Goal: Contribute content: Contribute content

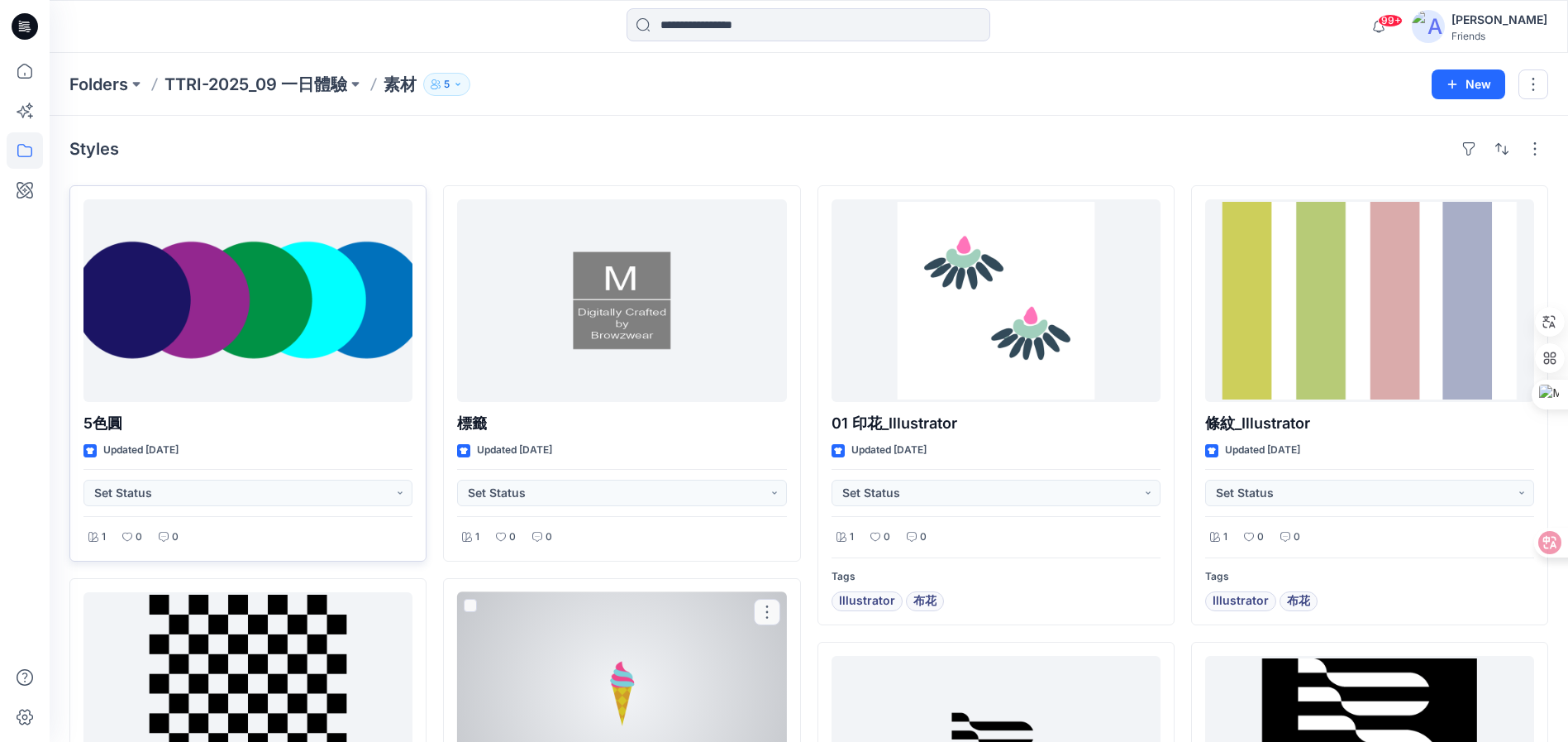
scroll to position [367, 0]
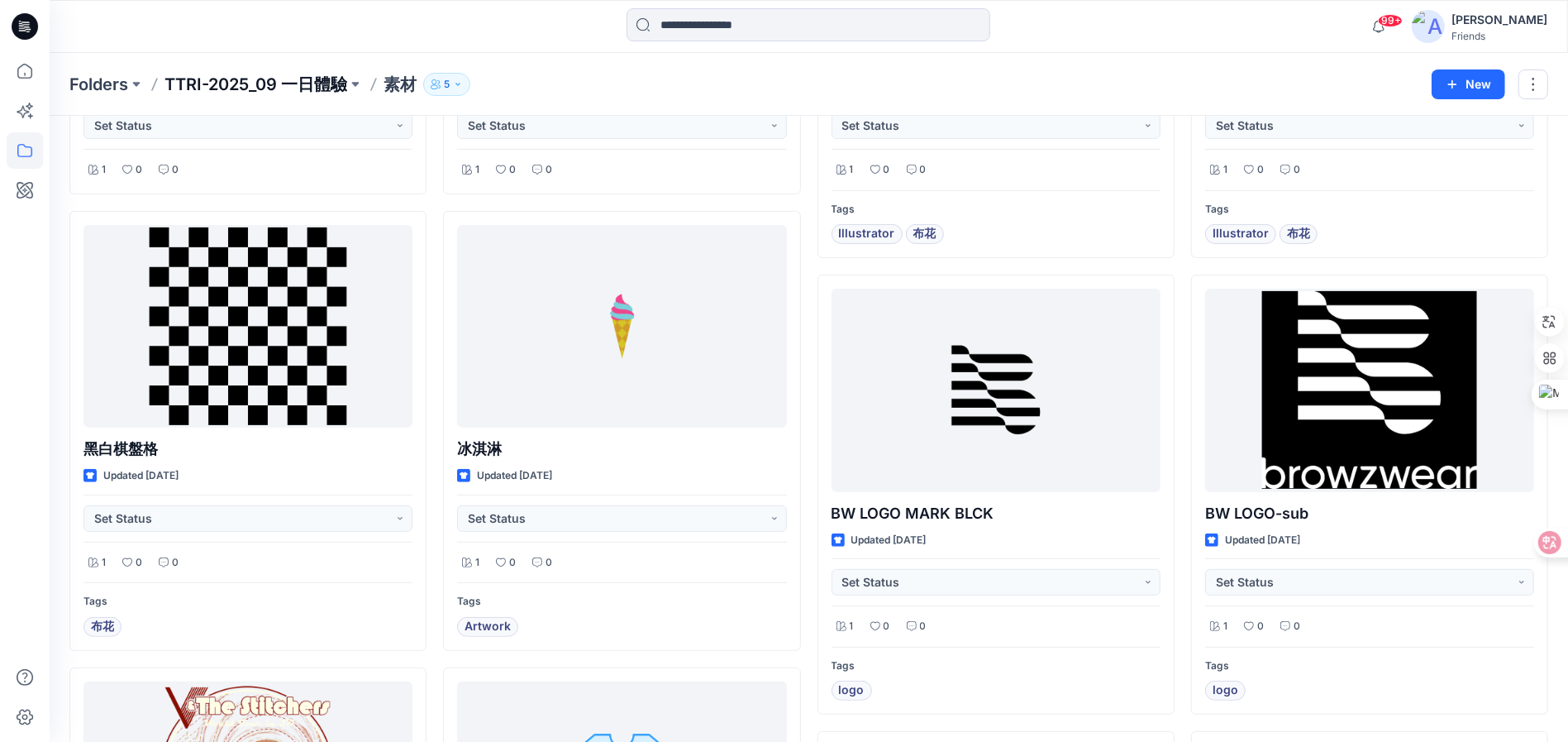
click at [246, 81] on p "TTRI-2025_09 一日體驗" at bounding box center [256, 84] width 183 height 23
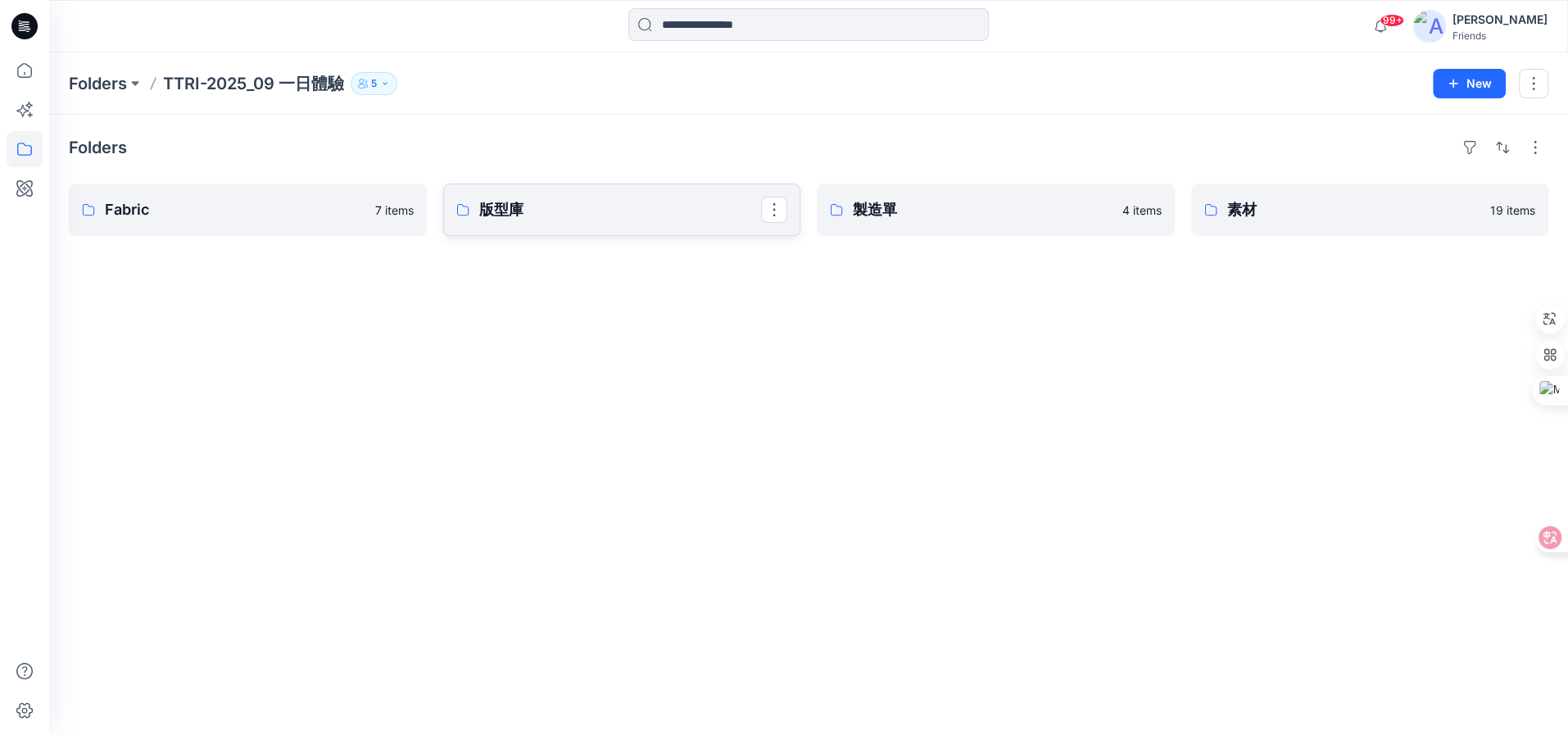
click at [553, 217] on p "版型庫" at bounding box center [621, 209] width 283 height 23
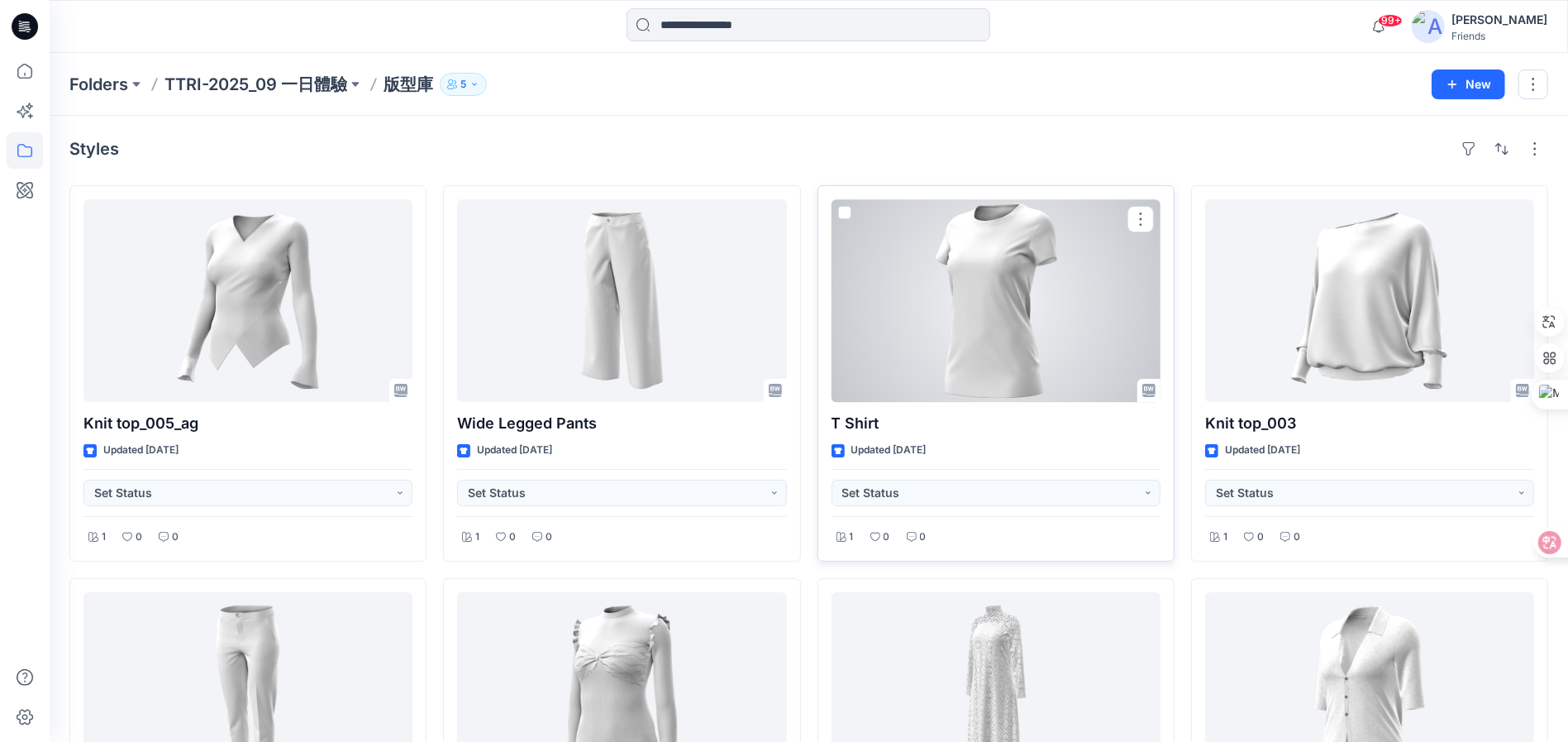
click at [1077, 329] on div at bounding box center [996, 300] width 329 height 202
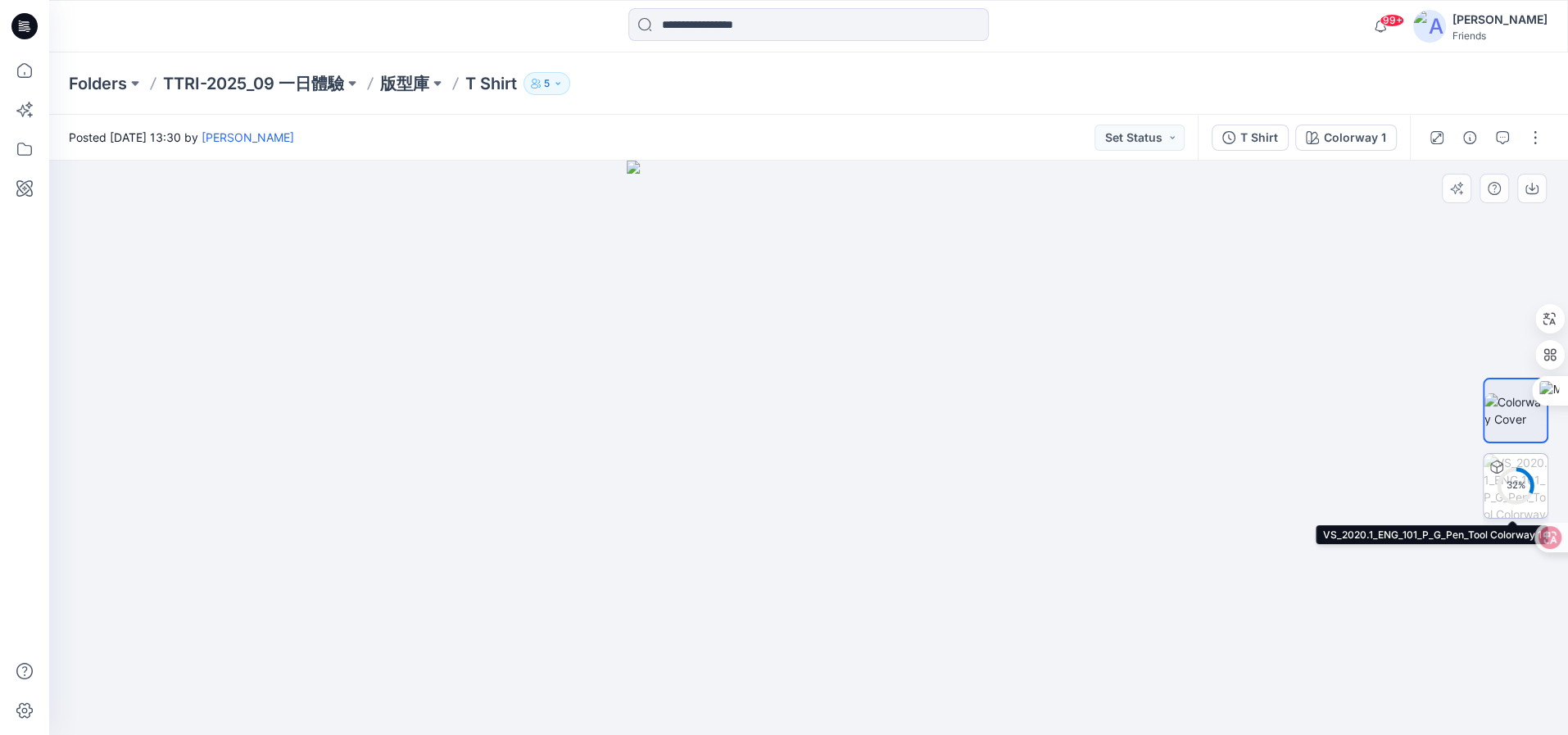
click at [1498, 489] on div "32 %" at bounding box center [1515, 485] width 39 height 14
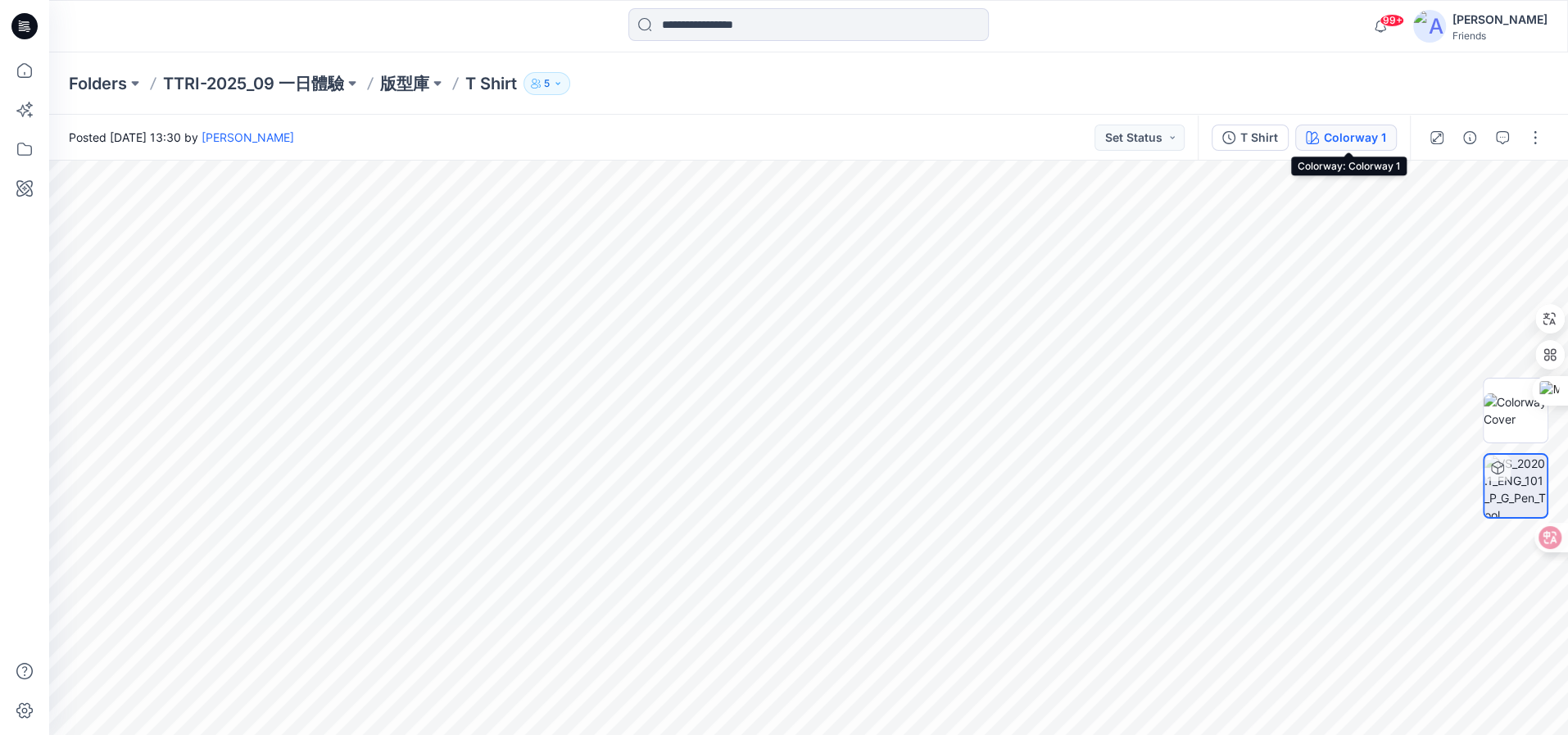
click at [1334, 135] on div "Colorway 1" at bounding box center [1355, 137] width 63 height 18
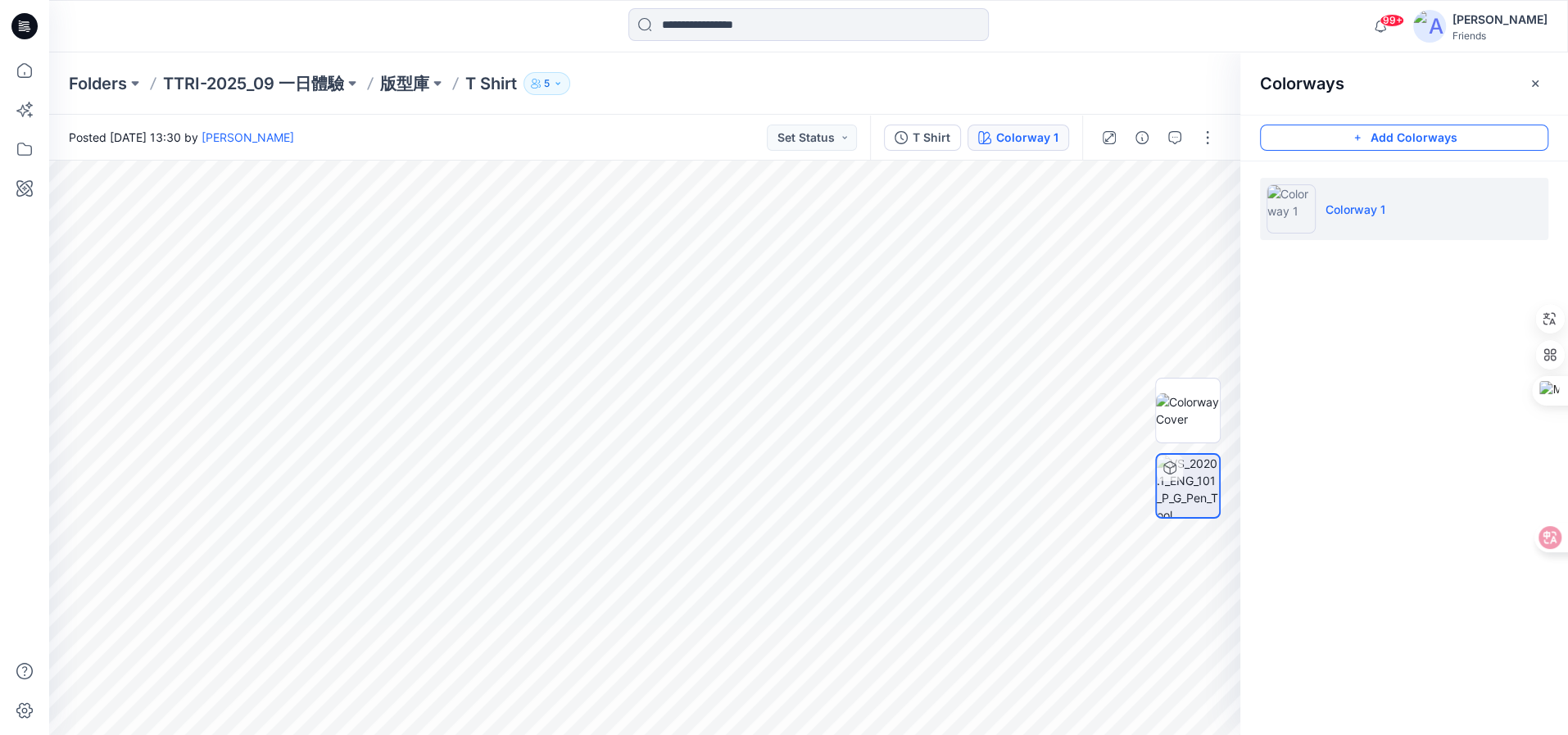
click at [1407, 145] on button "Add Colorways" at bounding box center [1404, 137] width 288 height 26
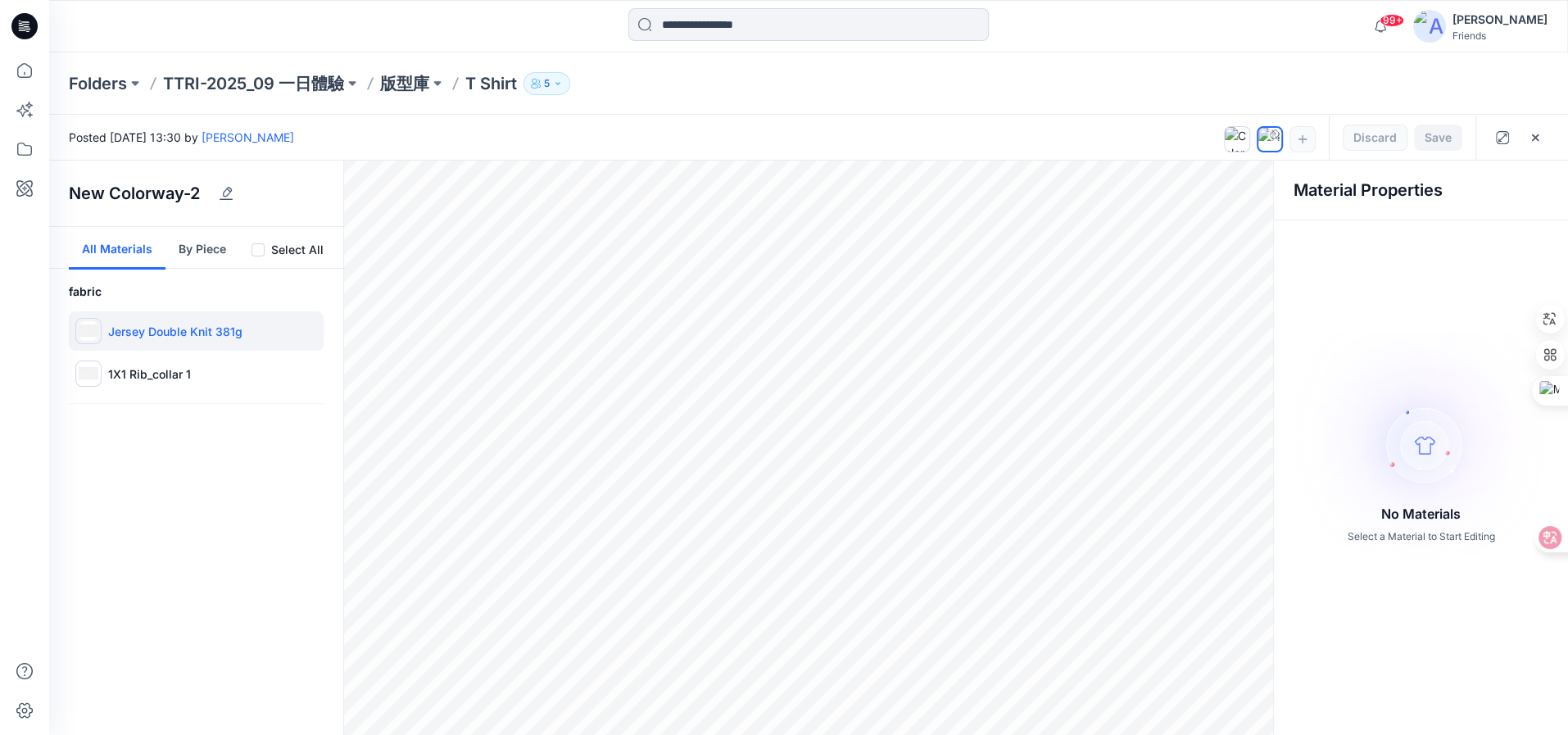
click at [192, 338] on p "Jersey Double Knit 381g" at bounding box center [175, 331] width 135 height 17
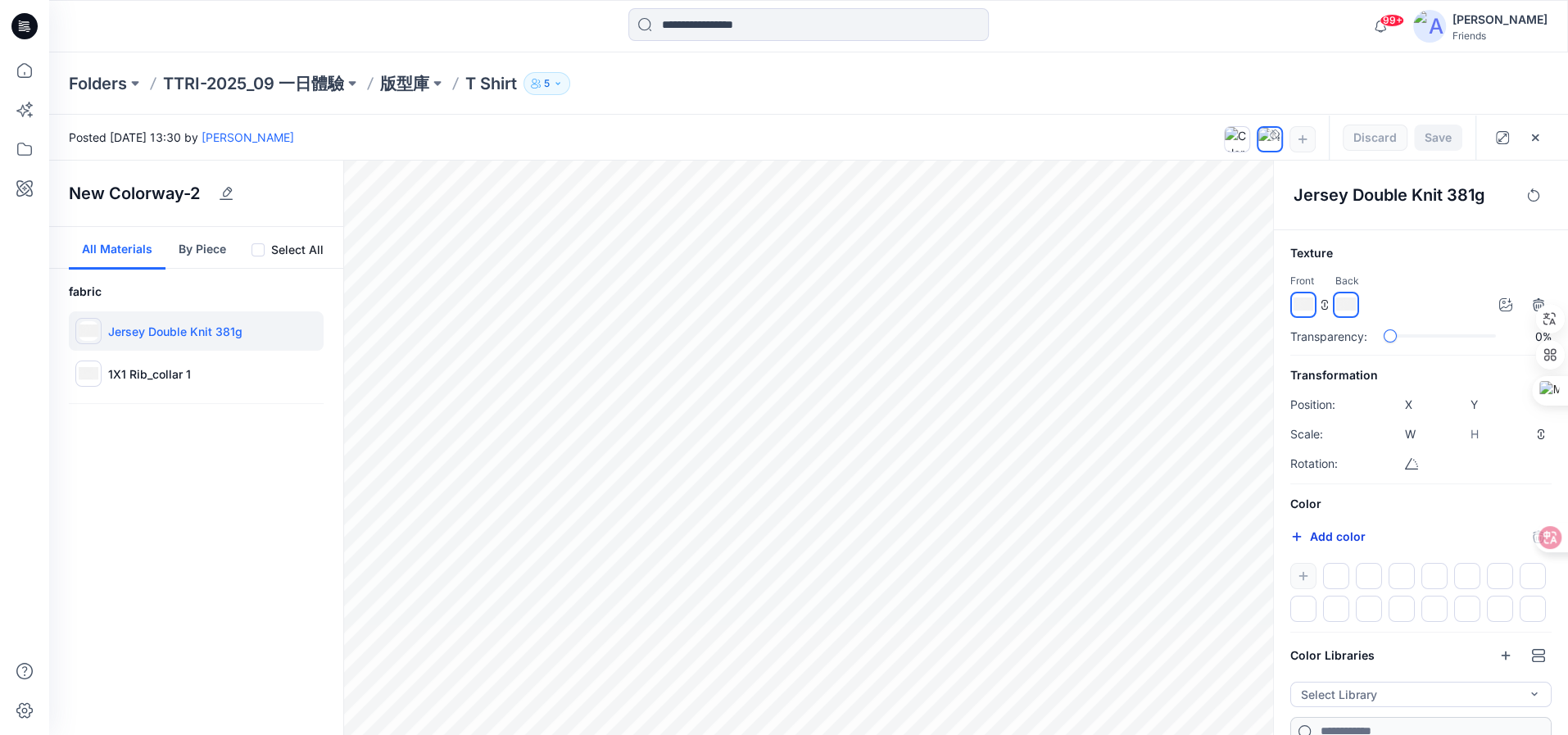
click at [1347, 534] on button "Add color" at bounding box center [1328, 536] width 76 height 20
type input "*******"
click at [1421, 275] on div "Front Back" at bounding box center [1420, 295] width 261 height 45
click at [1508, 302] on icon "button" at bounding box center [1505, 305] width 13 height 13
type input "****"
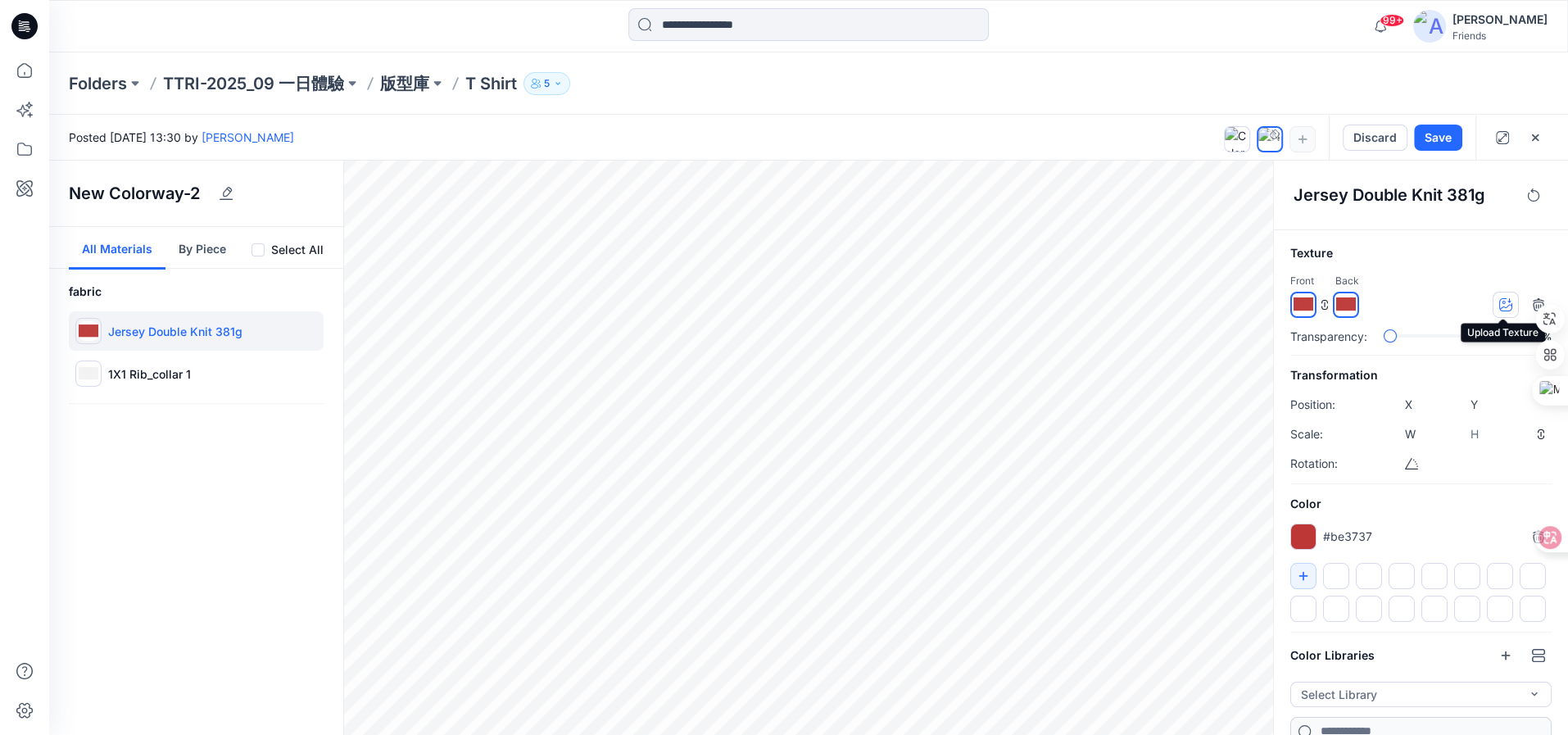
type input "****"
click at [1301, 537] on div at bounding box center [1303, 536] width 26 height 26
type input "*******"
click at [1504, 308] on icon "button" at bounding box center [1505, 305] width 13 height 13
type input "****"
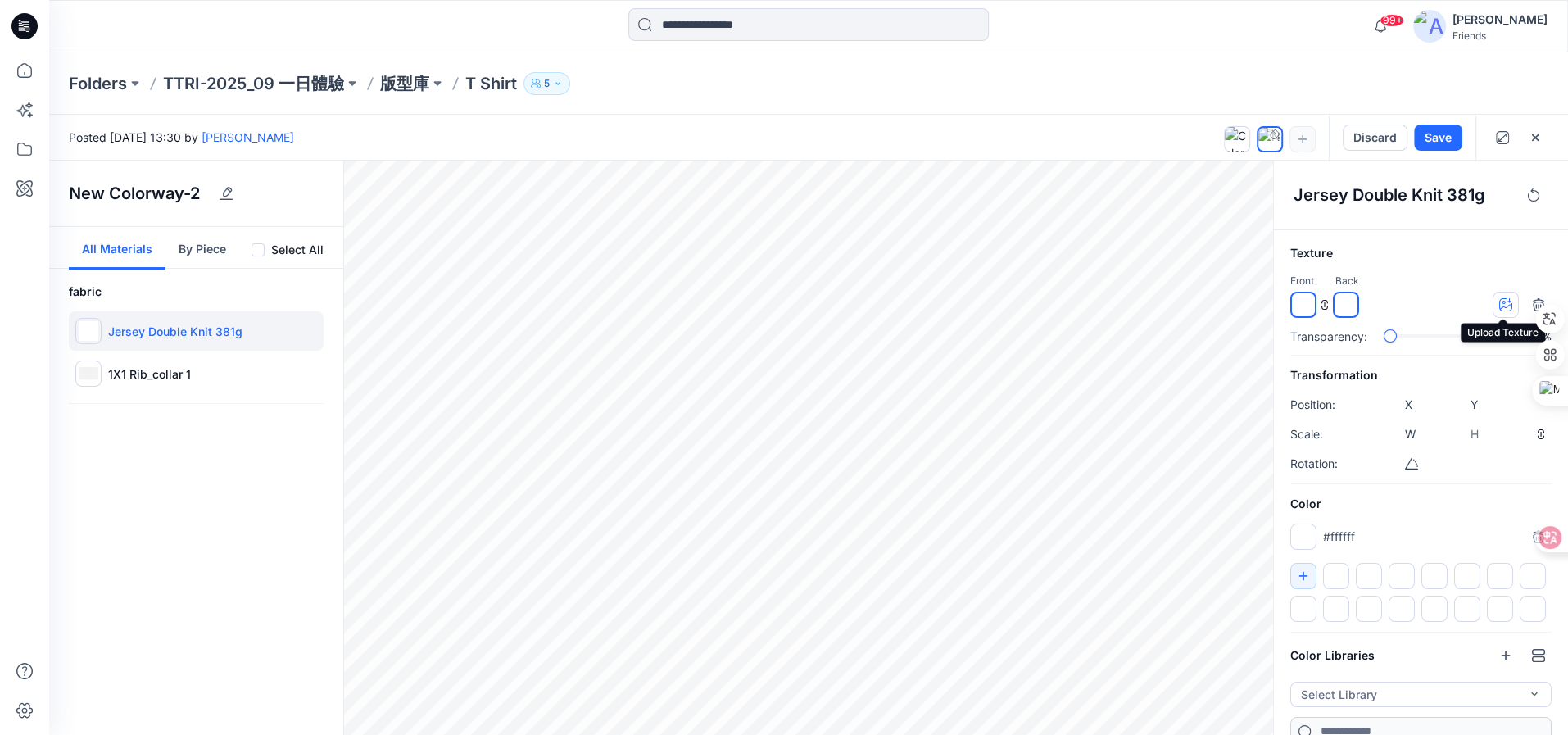
type input "****"
click at [1494, 302] on button "button" at bounding box center [1506, 305] width 26 height 26
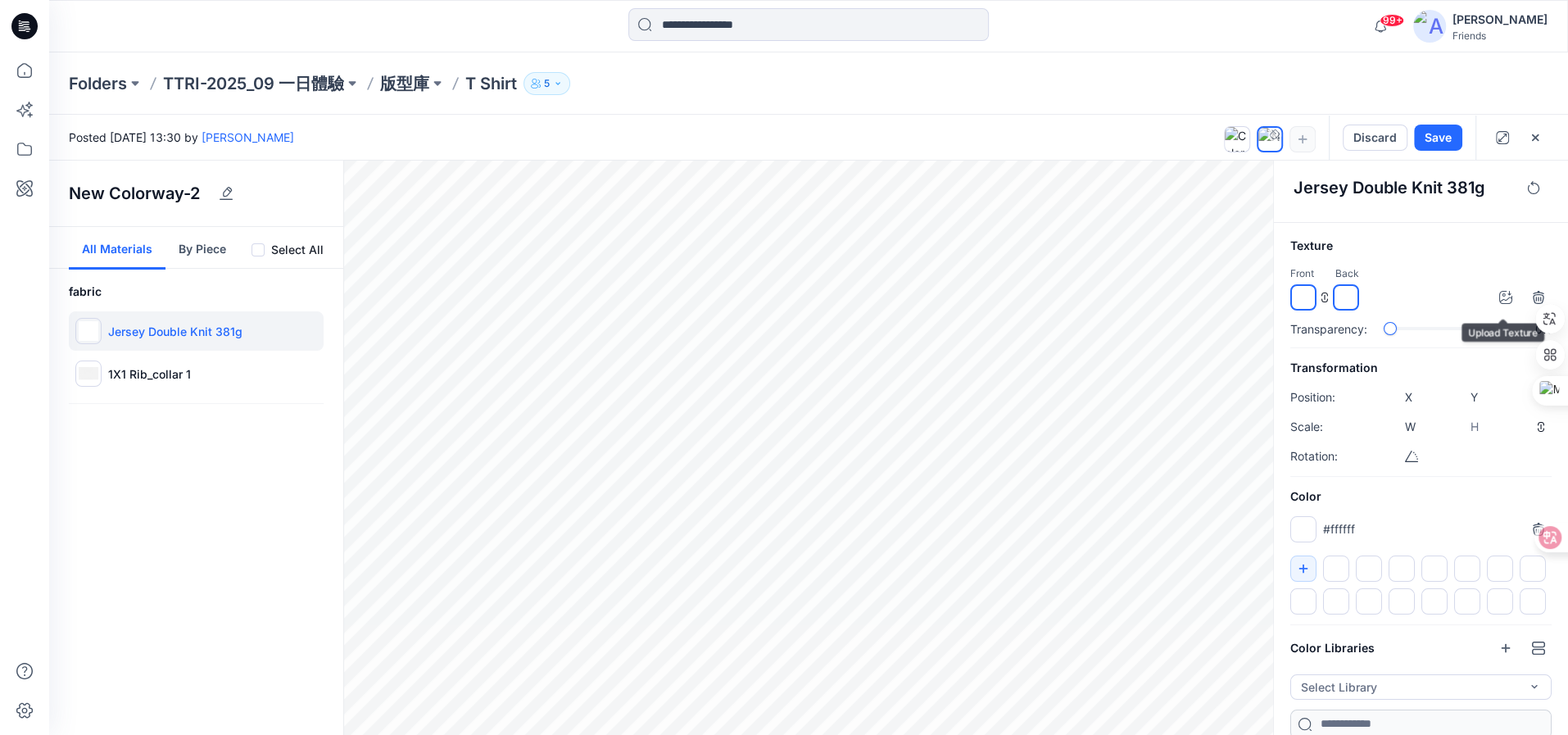
scroll to position [11, 0]
click at [225, 246] on button "By Piece" at bounding box center [202, 247] width 74 height 43
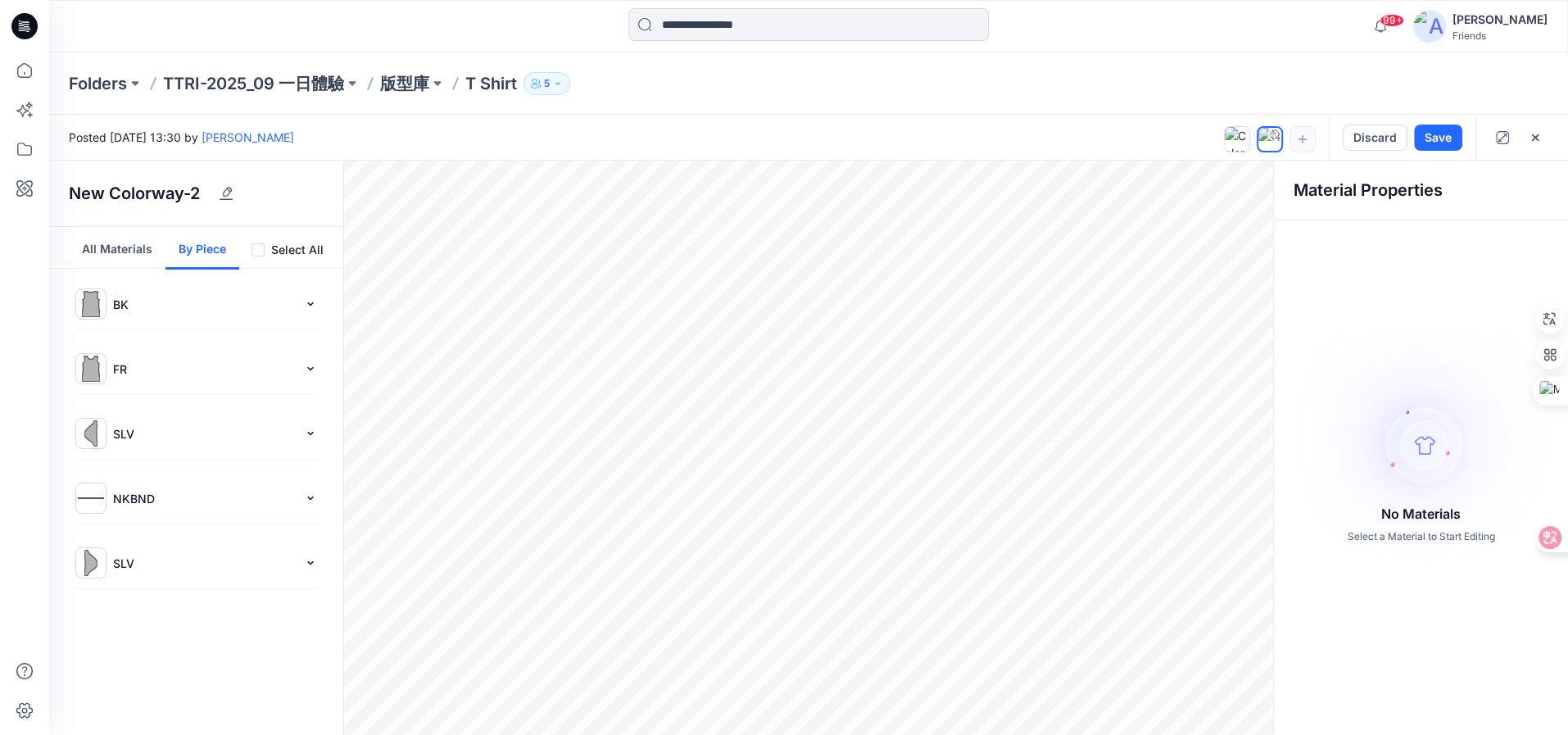
click at [161, 298] on p "BK" at bounding box center [205, 305] width 184 height 17
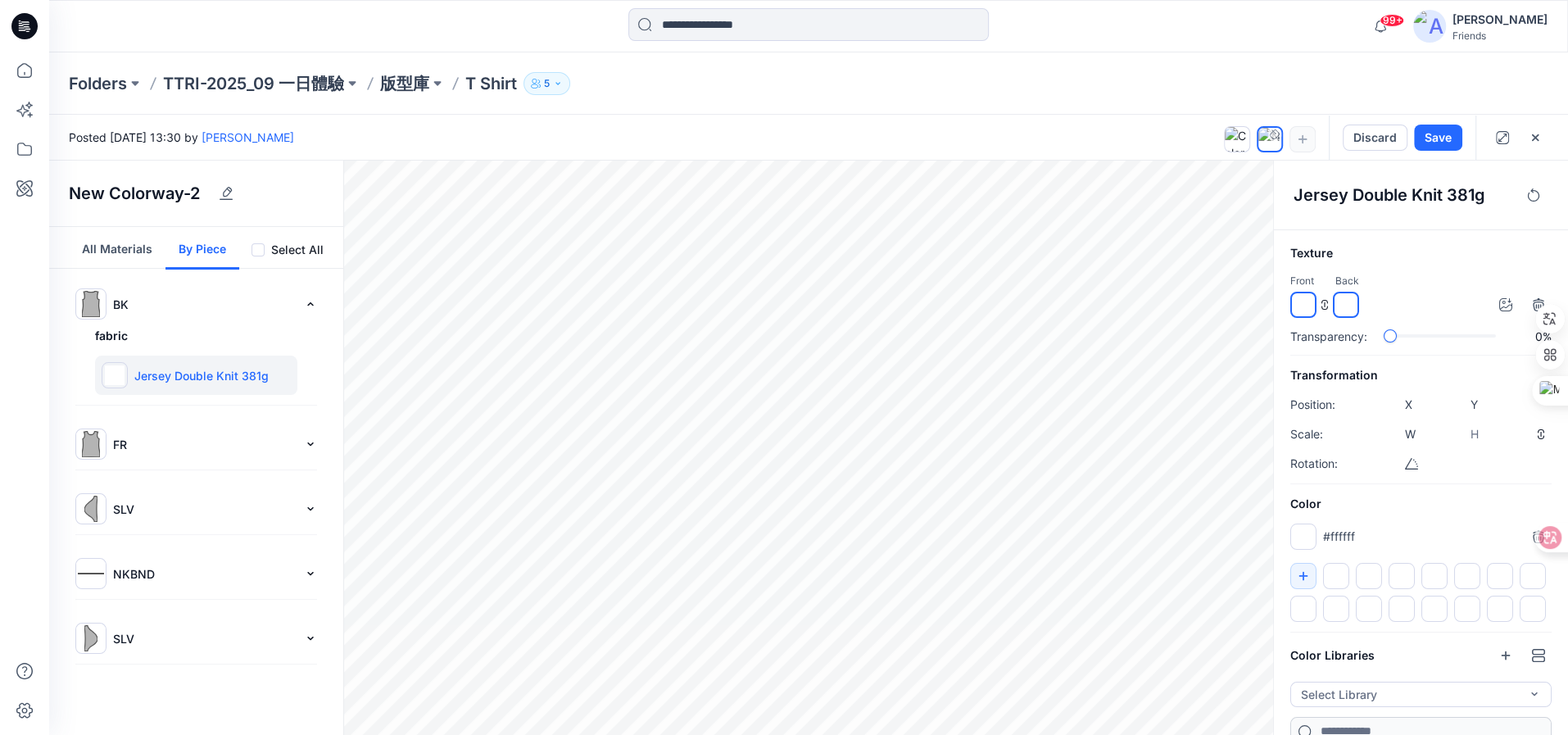
click at [1304, 537] on input "*******" at bounding box center [1304, 541] width 20 height 16
type input "*******"
click at [1460, 343] on div at bounding box center [1443, 337] width 107 height 17
click at [1428, 342] on div "slider-ex-1" at bounding box center [1431, 335] width 15 height 15
click at [1235, 187] on button "button" at bounding box center [1241, 195] width 26 height 26
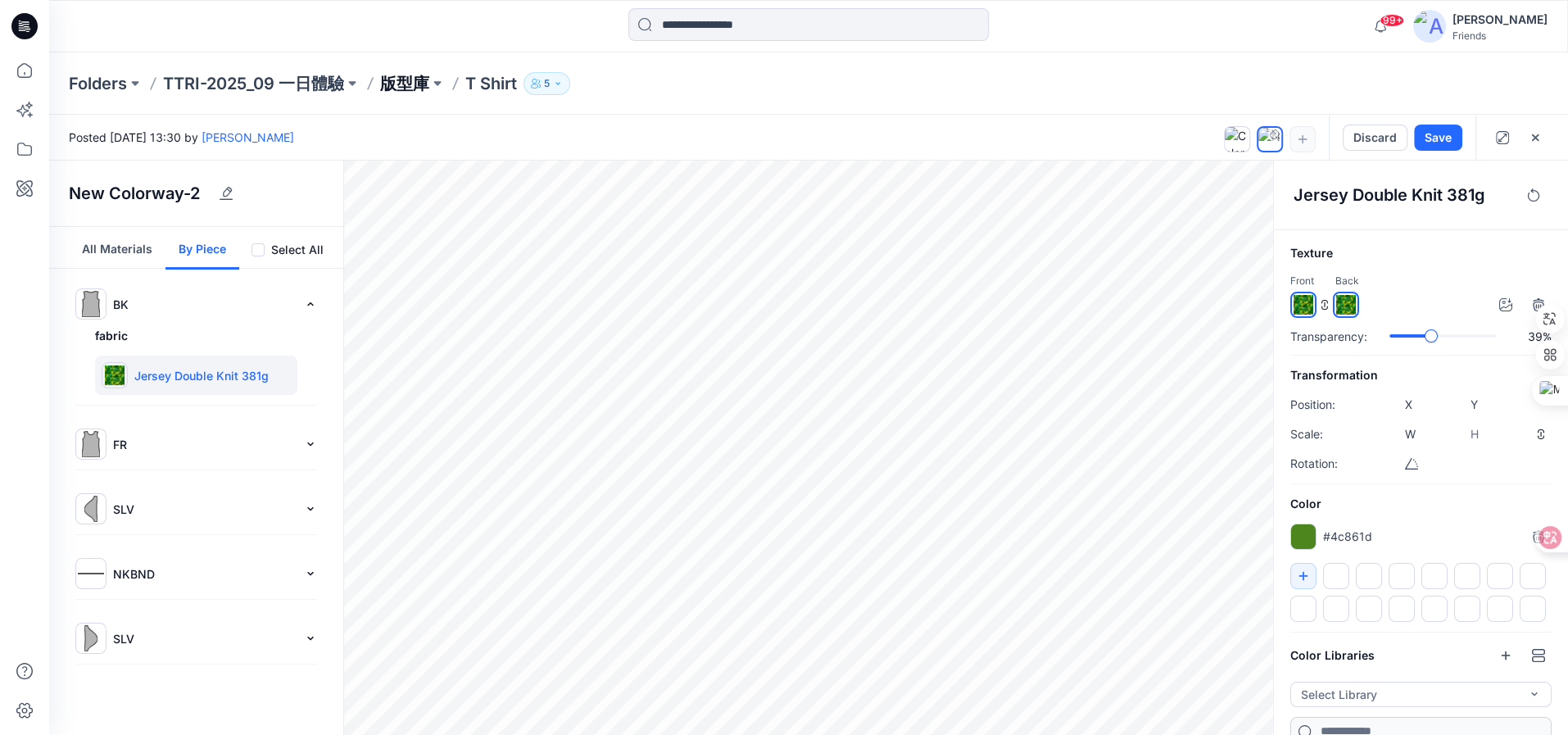
click at [399, 81] on p "版型庫" at bounding box center [405, 83] width 49 height 23
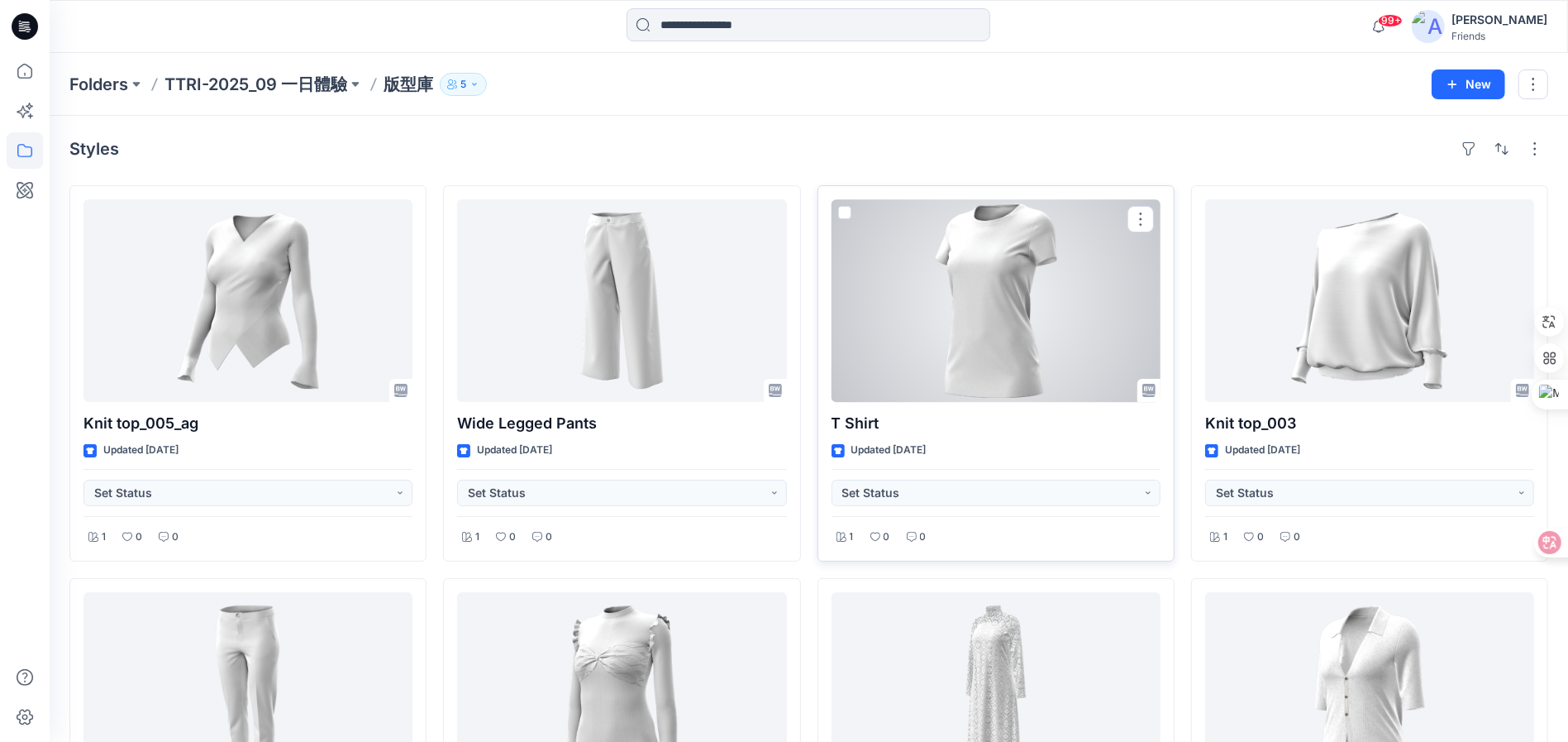
click at [1094, 327] on div at bounding box center [996, 300] width 329 height 202
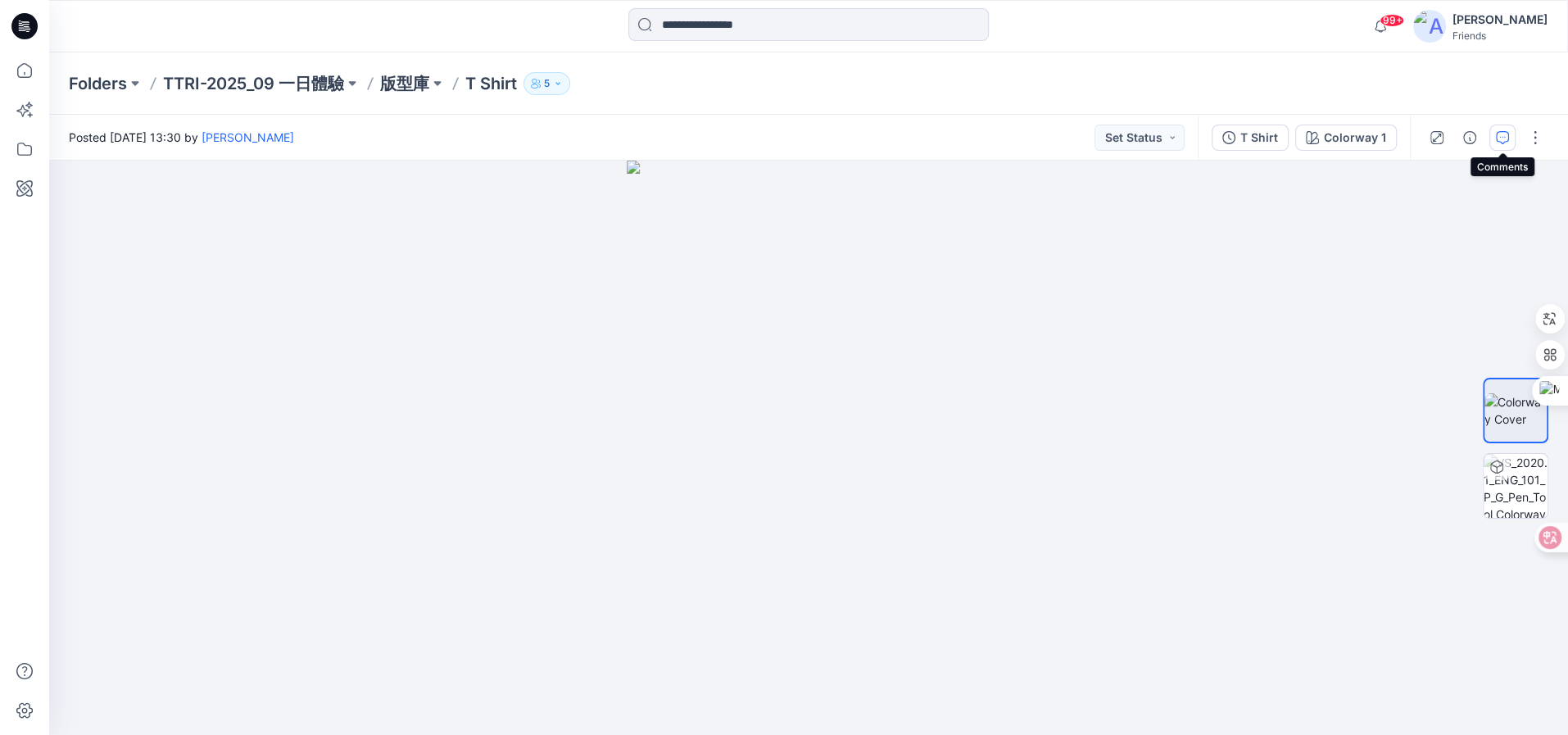
click at [1500, 142] on icon "button" at bounding box center [1502, 137] width 13 height 13
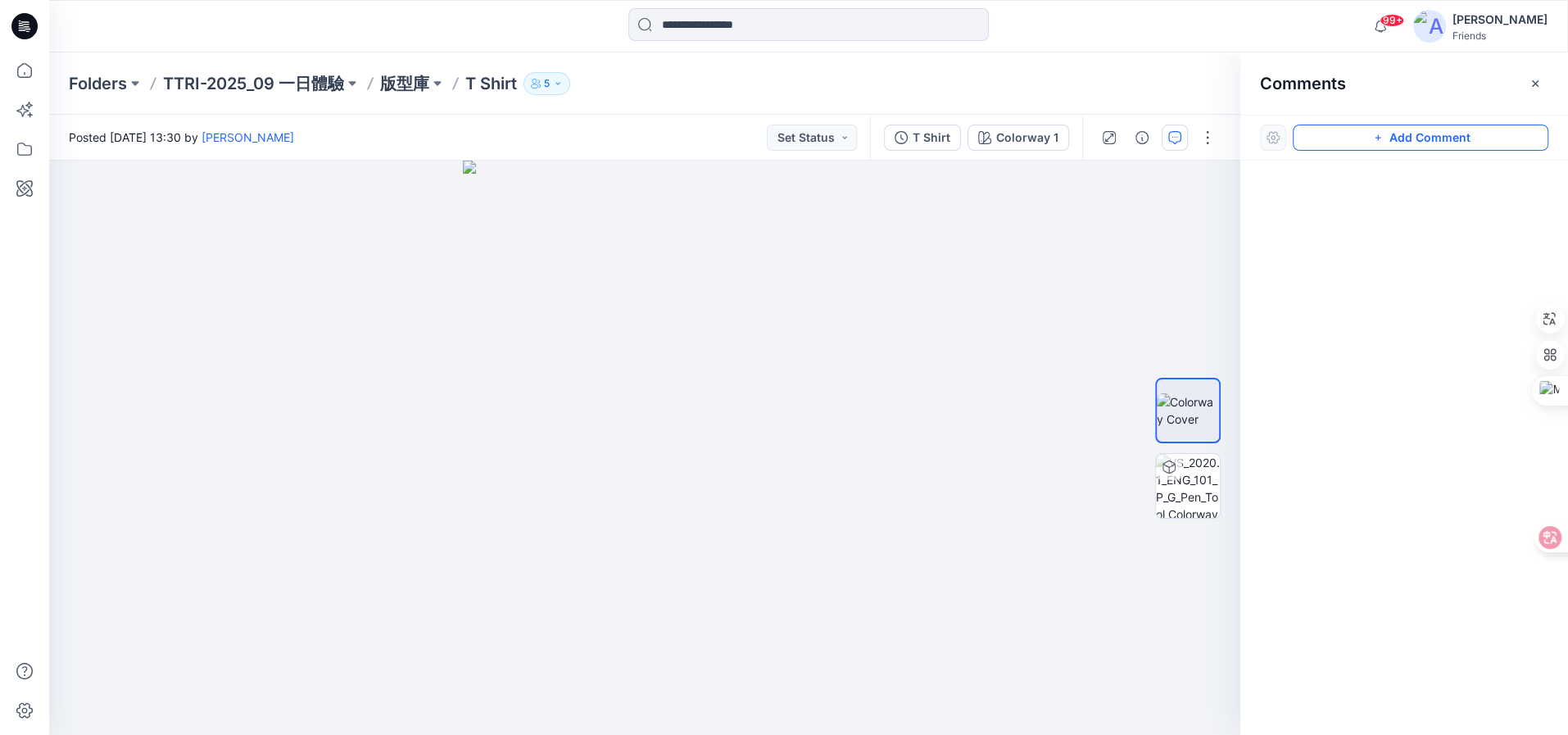
click at [1427, 138] on button "Add Comment" at bounding box center [1420, 137] width 255 height 26
click at [662, 280] on div "1" at bounding box center [645, 448] width 1191 height 574
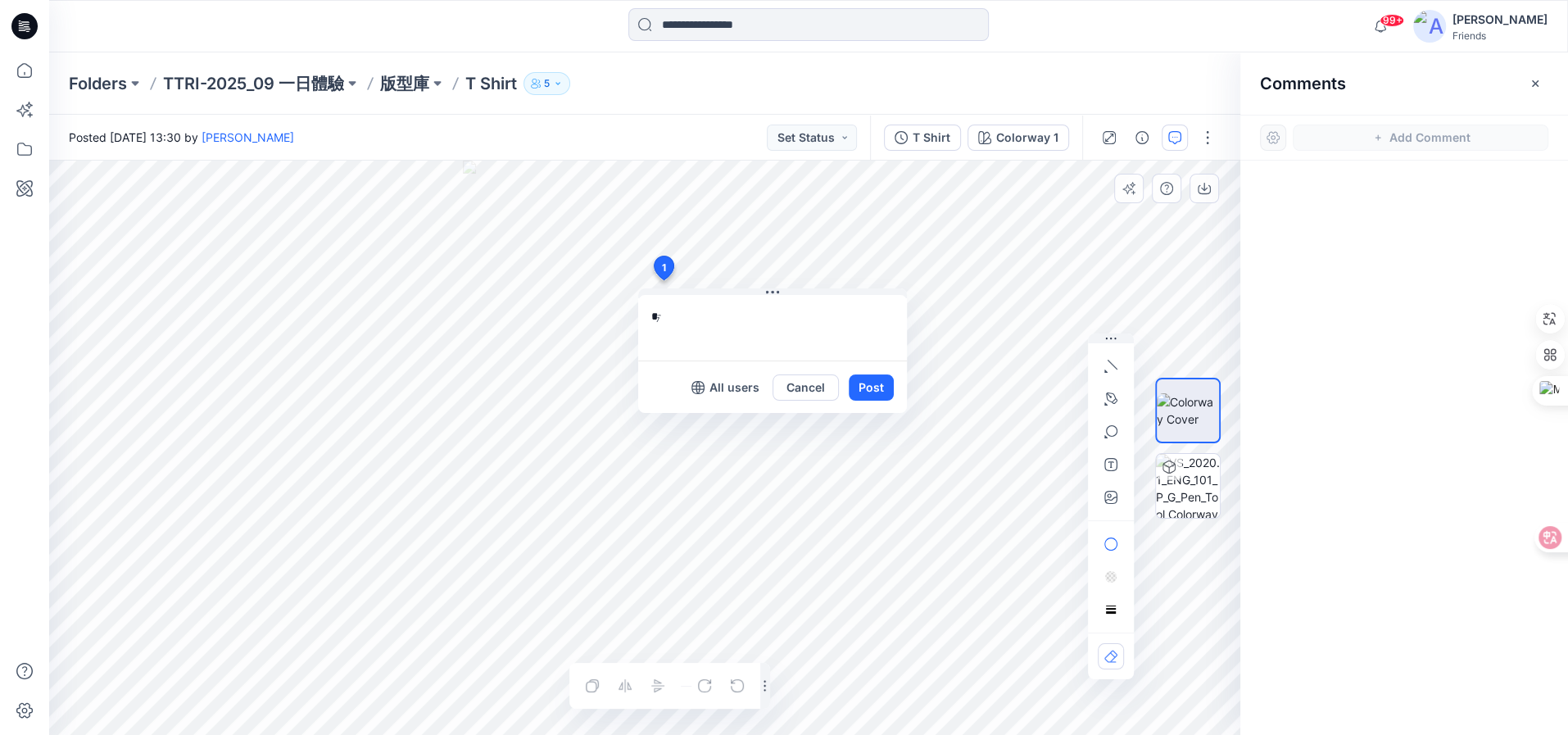
type textarea "*"
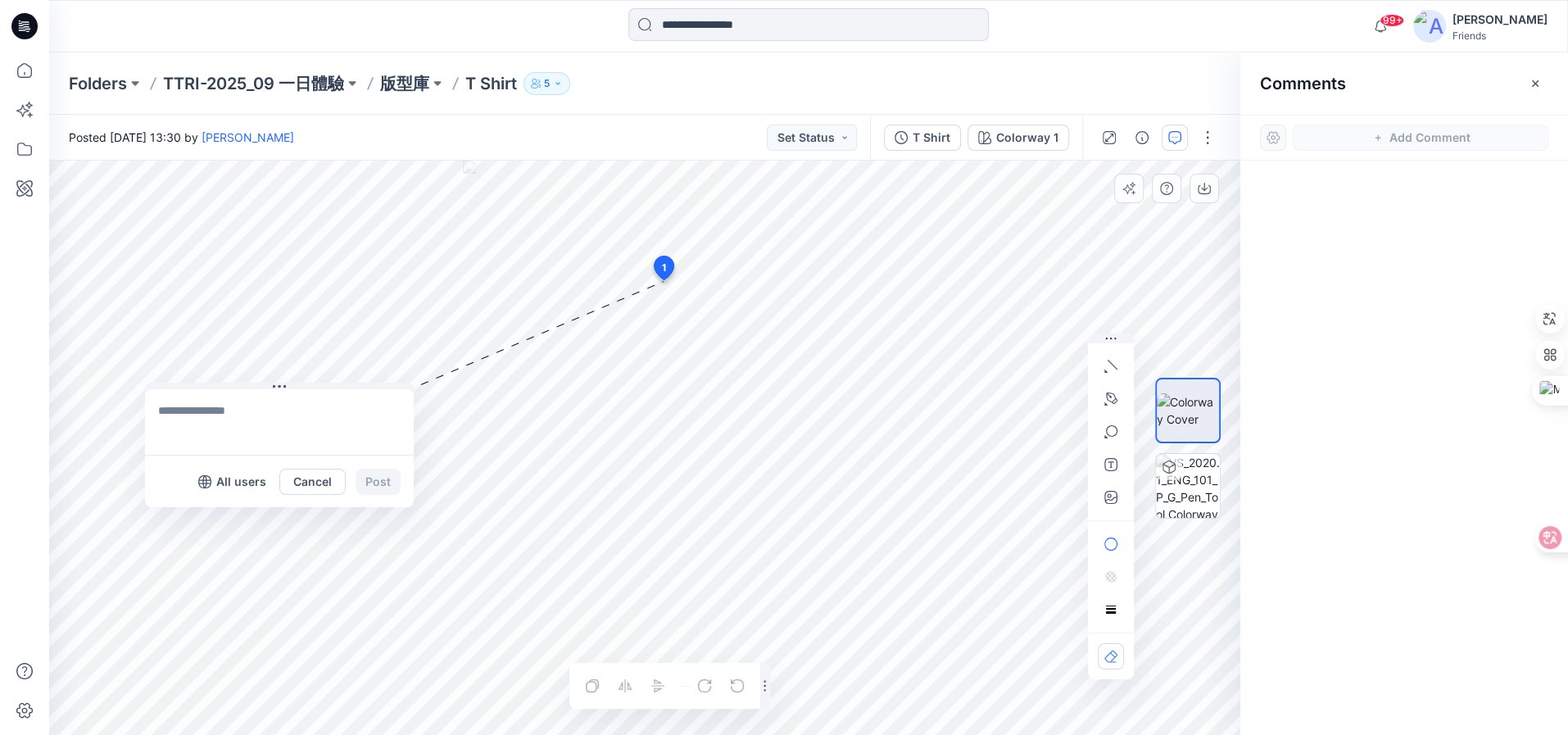
drag, startPoint x: 772, startPoint y: 290, endPoint x: 402, endPoint y: 400, distance: 386.0
click at [281, 385] on icon at bounding box center [280, 386] width 3 height 3
click at [1106, 400] on icon "button" at bounding box center [1110, 398] width 13 height 13
click at [636, 298] on icon "Layer 1" at bounding box center [645, 448] width 1191 height 574
click at [697, 299] on icon "Layer 1" at bounding box center [645, 448] width 1191 height 574
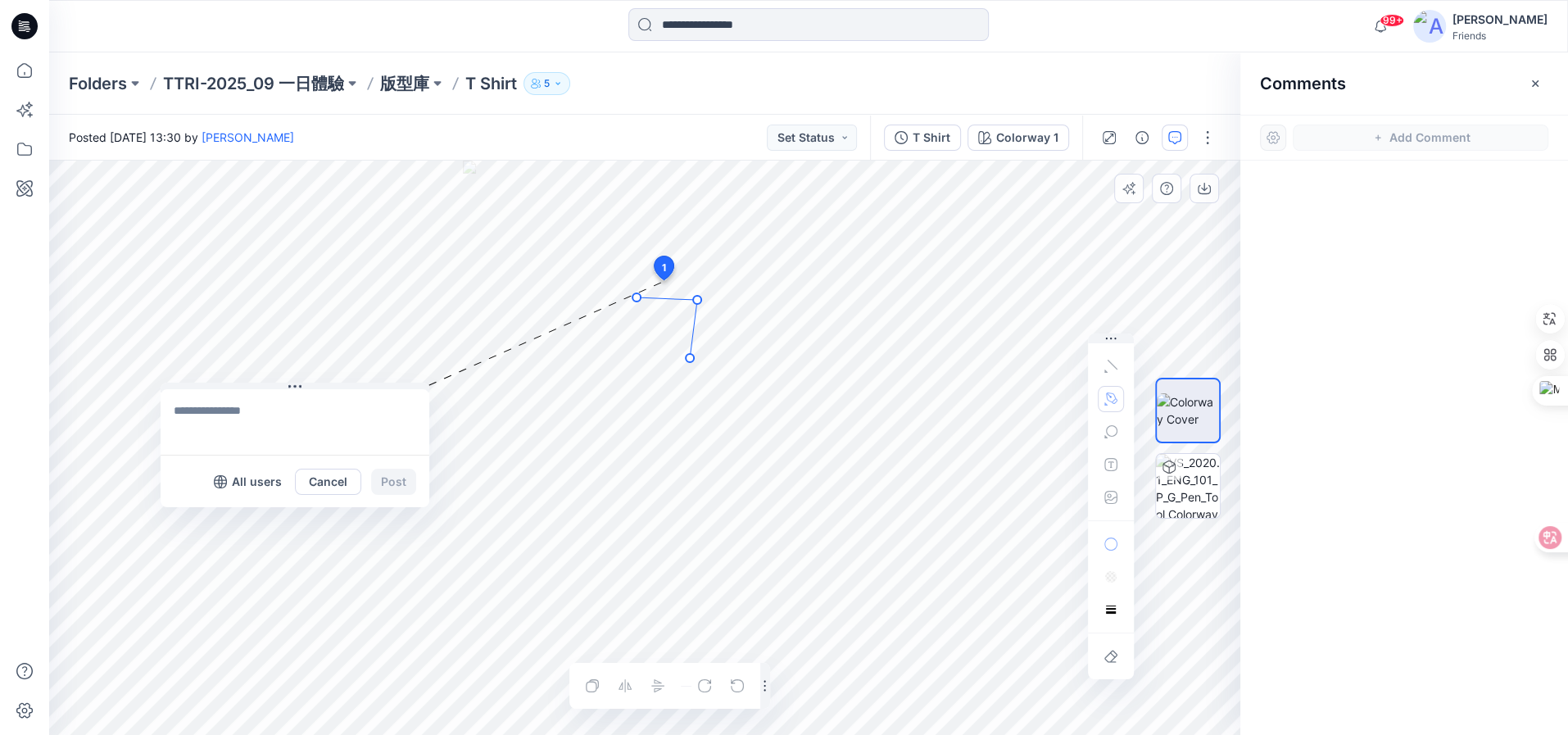
click at [690, 358] on icon "Layer 1" at bounding box center [645, 448] width 1191 height 574
click at [650, 375] on icon "Layer 1" at bounding box center [645, 448] width 1191 height 574
click at [626, 356] on icon "Layer 1" at bounding box center [645, 448] width 1191 height 574
click at [633, 292] on icon "Layer 1" at bounding box center [645, 448] width 1191 height 574
drag, startPoint x: 637, startPoint y: 441, endPoint x: 691, endPoint y: 502, distance: 81.5
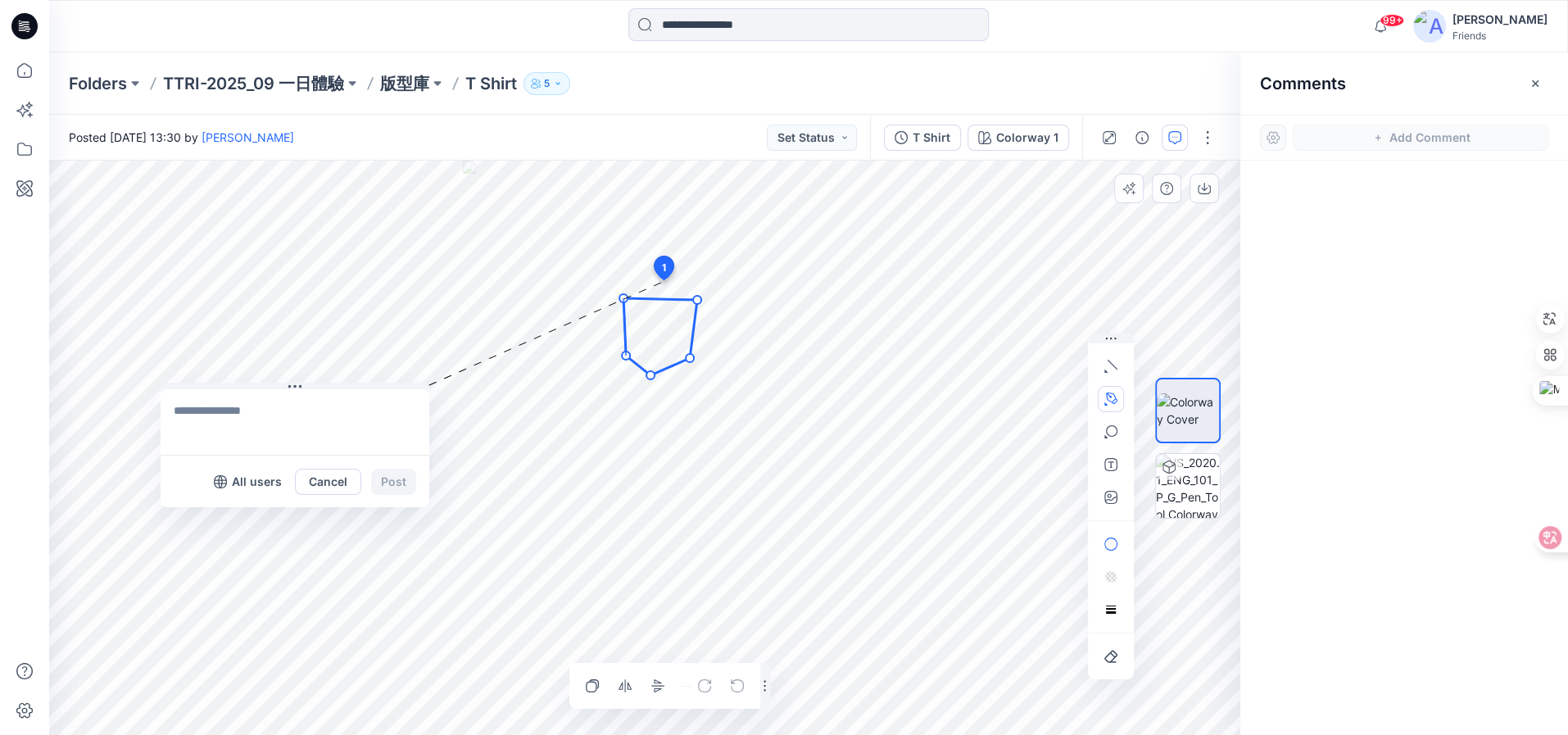
drag, startPoint x: 637, startPoint y: 299, endPoint x: 624, endPoint y: 299, distance: 13.0
click at [624, 299] on circle at bounding box center [623, 298] width 8 height 8
drag, startPoint x: 622, startPoint y: 357, endPoint x: 609, endPoint y: 359, distance: 13.2
click at [609, 359] on circle at bounding box center [612, 359] width 8 height 8
drag, startPoint x: 674, startPoint y: 417, endPoint x: 710, endPoint y: 420, distance: 36.1
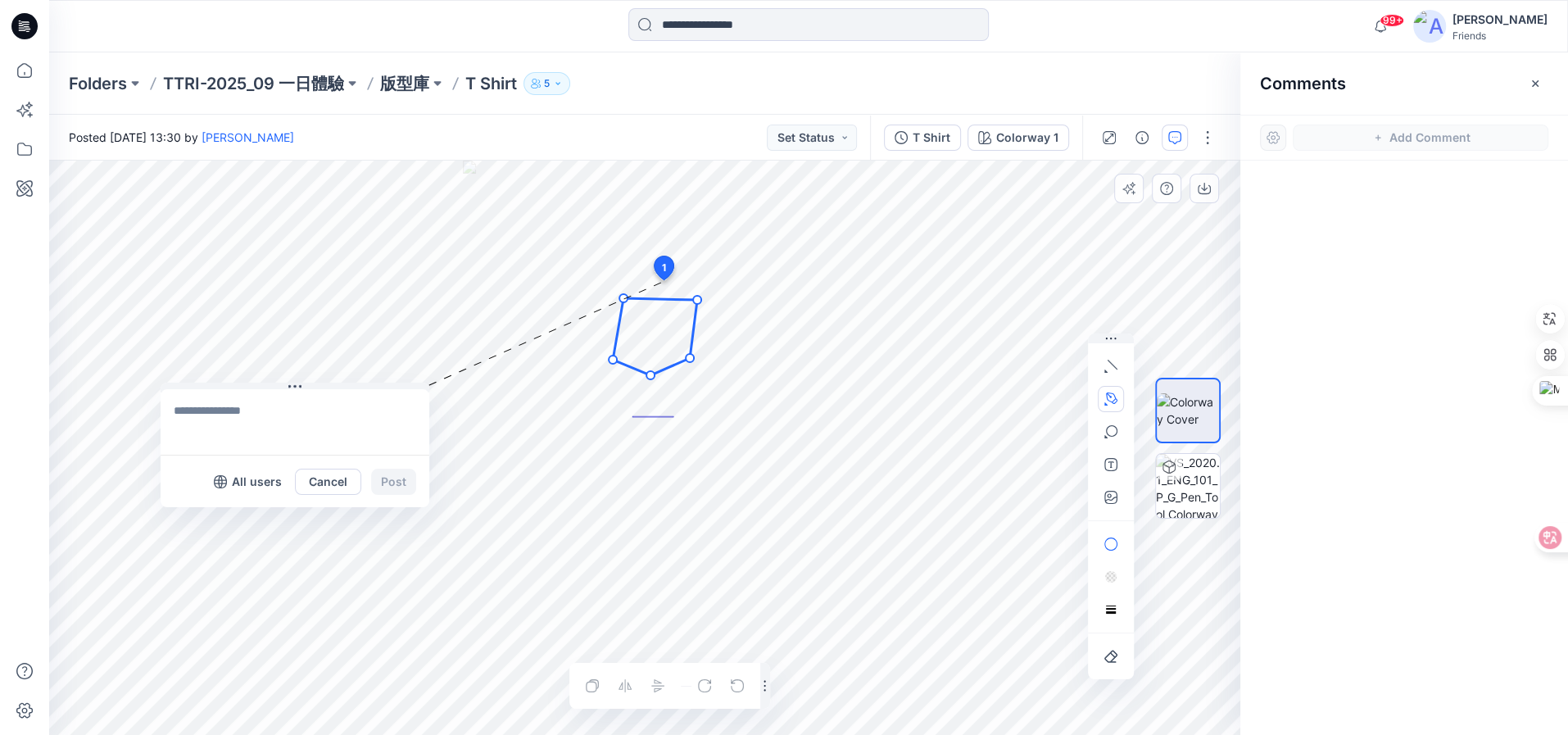
click at [649, 416] on icon "Layer 1" at bounding box center [645, 448] width 1191 height 574
click at [1112, 495] on icon "button" at bounding box center [1110, 496] width 13 height 13
type input"] "**********"
click at [226, 423] on textarea at bounding box center [295, 422] width 269 height 66
